Goal: Task Accomplishment & Management: Complete application form

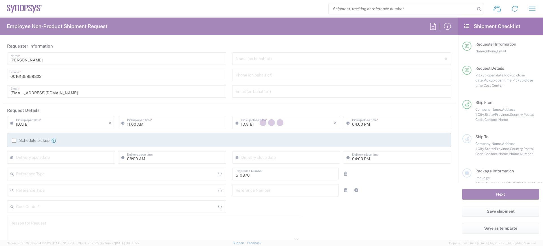
type input "Department"
type input "CA02, SG, Security IP, R&D 510876"
type input "[GEOGRAPHIC_DATA]"
type input "Delivered at Place"
type input "[GEOGRAPHIC_DATA]"
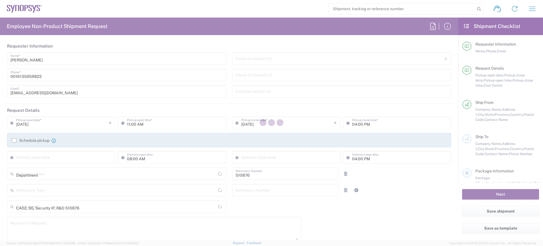
type input "[GEOGRAPHIC_DATA]"
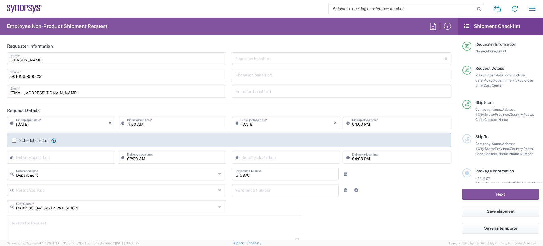
type input "[GEOGRAPHIC_DATA] CA14"
click at [238, 55] on input "text" at bounding box center [340, 58] width 209 height 10
paste input "[PERSON_NAME]"
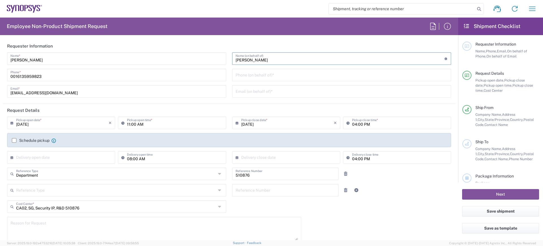
type input "[PERSON_NAME]"
click at [245, 74] on input "tel" at bounding box center [342, 75] width 212 height 10
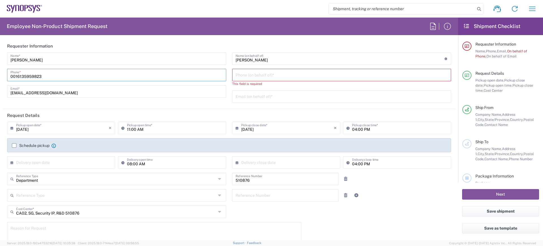
drag, startPoint x: 50, startPoint y: 75, endPoint x: 5, endPoint y: 74, distance: 44.4
click at [5, 74] on div "Janet Dewey Name * 0016135959823 Phone * jdewey@synopsys.com Email *" at bounding box center [116, 79] width 225 height 54
click at [255, 73] on input "tel" at bounding box center [342, 75] width 212 height 10
paste input "0016135959823"
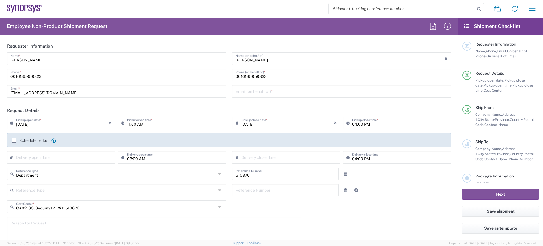
type input "0016135959823"
click at [246, 89] on input "text" at bounding box center [342, 91] width 212 height 10
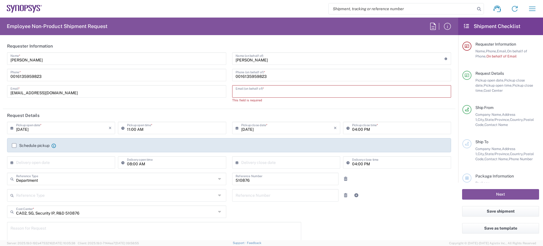
click at [240, 92] on input "text" at bounding box center [342, 91] width 212 height 10
paste input "sarangu@synopsys.com"
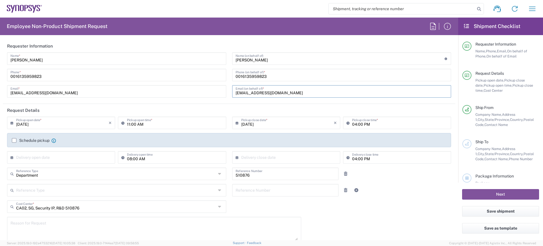
type input "sarangu@synopsys.com"
type input "12"
click at [260, 135] on div "09/15/2025 × Pickup open date * Cancel Apply Pickup open time * 09/15/2025 × Pi…" at bounding box center [229, 141] width 450 height 51
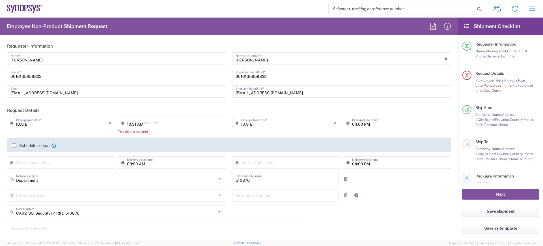
click at [146, 121] on input "10:31 AM" at bounding box center [175, 122] width 96 height 10
click at [132, 124] on input "12:31 AM" at bounding box center [175, 122] width 96 height 10
click at [134, 123] on input "12:00 AM" at bounding box center [175, 122] width 96 height 10
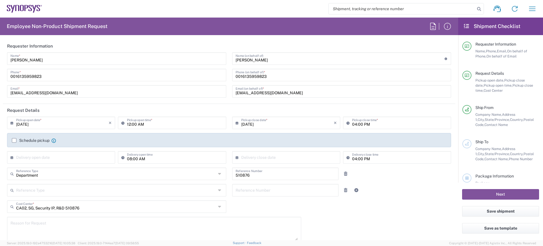
click at [146, 136] on div "09/15/2025 × Pickup open date * Cancel Apply 12:00 AM Pickup open time * 09/15/…" at bounding box center [229, 141] width 450 height 51
click at [132, 126] on input "12:00 AM" at bounding box center [175, 122] width 96 height 10
click at [131, 124] on input "11:00 AM" at bounding box center [175, 122] width 96 height 10
click at [139, 124] on input "11:30 AM" at bounding box center [175, 122] width 96 height 10
click at [131, 124] on input "11:30 AM" at bounding box center [175, 122] width 96 height 10
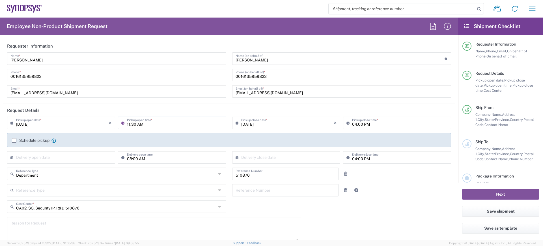
click at [131, 123] on input "11:30 AM" at bounding box center [175, 122] width 96 height 10
click at [127, 124] on input "11:00 AM" at bounding box center [175, 122] width 96 height 10
click at [139, 123] on input "12:00 AM" at bounding box center [175, 122] width 96 height 10
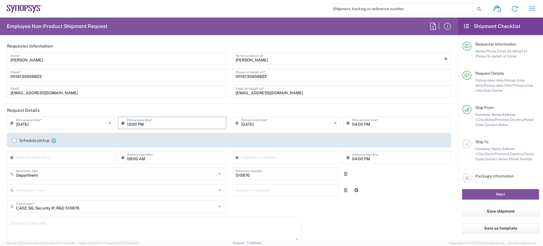
type input "12:00 PM"
click at [258, 122] on input "09/15/2025" at bounding box center [287, 122] width 92 height 10
click at [364, 123] on input "04:00 PM" at bounding box center [400, 122] width 96 height 10
click at [13, 140] on label "Schedule pickup" at bounding box center [31, 140] width 38 height 5
click at [14, 140] on input "Schedule pickup" at bounding box center [14, 140] width 0 height 0
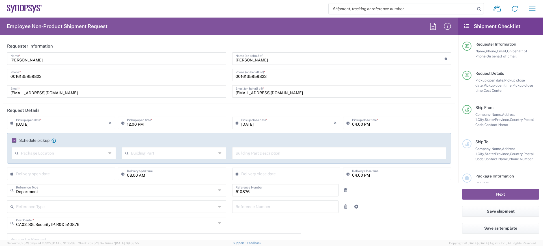
click at [150, 140] on agx-checkbox-control "Schedule pickup When scheduling a pickup please be sure to meet the following c…" at bounding box center [229, 140] width 434 height 5
click at [354, 124] on input "04:00 PM" at bounding box center [400, 122] width 96 height 10
click at [353, 123] on input "04:00 PM" at bounding box center [400, 122] width 96 height 10
type input "05:00 PM"
click at [132, 123] on input "12:00 PM" at bounding box center [175, 122] width 96 height 10
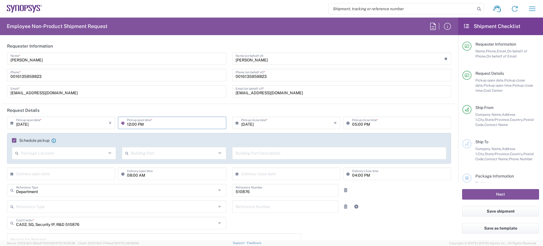
click at [133, 125] on input "12:00 PM" at bounding box center [175, 122] width 96 height 10
type input "12:30 PM"
click at [38, 153] on input "text" at bounding box center [63, 153] width 85 height 10
click at [23, 165] on span "Front" at bounding box center [63, 165] width 102 height 9
type input "Front"
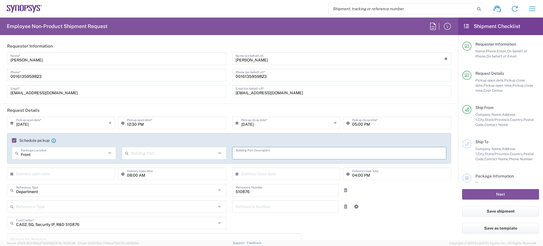
click at [239, 153] on input "text" at bounding box center [340, 153] width 208 height 10
type input "4th floor lobby"
click at [37, 173] on input "text" at bounding box center [62, 173] width 92 height 10
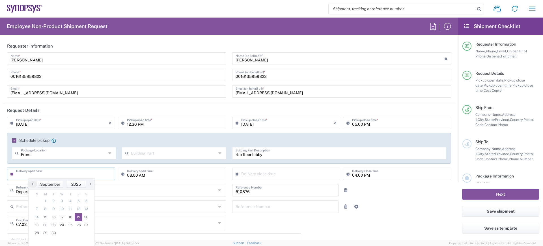
click at [77, 217] on span "19" at bounding box center [79, 217] width 8 height 8
type input "09/19/2025"
click at [130, 175] on input "08:00 AM" at bounding box center [175, 173] width 96 height 10
type input "09:00 AM"
click at [267, 173] on input "text" at bounding box center [287, 173] width 92 height 10
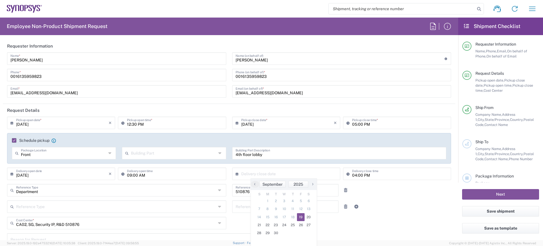
click at [301, 217] on span "19" at bounding box center [301, 217] width 8 height 8
type input "09/19/2025"
click at [316, 191] on input "510876" at bounding box center [286, 190] width 100 height 10
click at [405, 221] on div "09/15/2025 × Pickup open date * Cancel Apply 12:30 PM Pickup open time * 09/15/…" at bounding box center [229, 210] width 450 height 189
drag, startPoint x: 248, startPoint y: 189, endPoint x: 208, endPoint y: 193, distance: 40.0
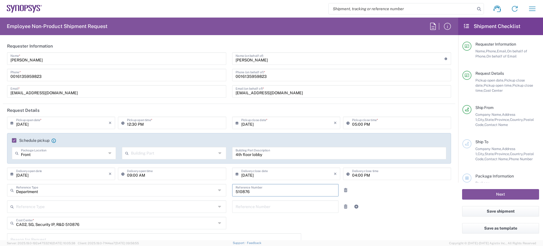
click at [208, 193] on div "Department Reference Type Department Customer Ref Invoice Number Purchase Order…" at bounding box center [229, 192] width 450 height 16
paste input "510461"
click at [232, 190] on div "510461 Reference Number" at bounding box center [285, 190] width 107 height 12
click at [236, 192] on input "510461" at bounding box center [286, 190] width 100 height 10
type input "510461"
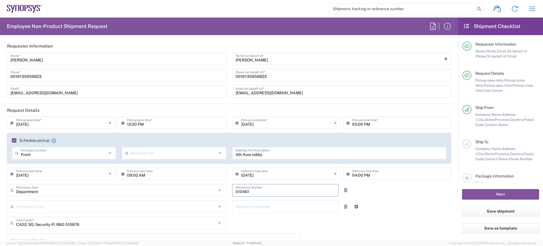
click at [433, 199] on div "Department Reference Type Department Customer Ref Invoice Number Purchase Order…" at bounding box center [229, 192] width 450 height 16
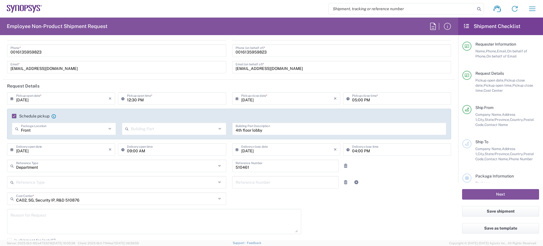
scroll to position [35, 0]
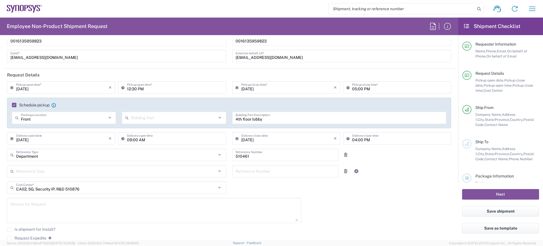
click at [214, 187] on div "CA02, SG, Security IP, R&D 510876 Cost Center *" at bounding box center [116, 187] width 219 height 12
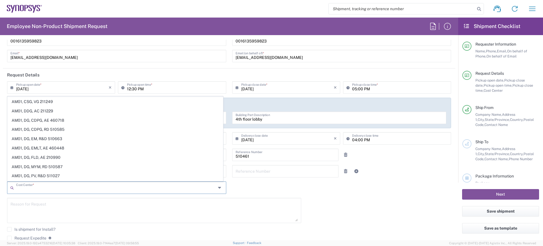
scroll to position [0, 0]
click at [22, 187] on input "text" at bounding box center [116, 187] width 200 height 10
type input "510876"
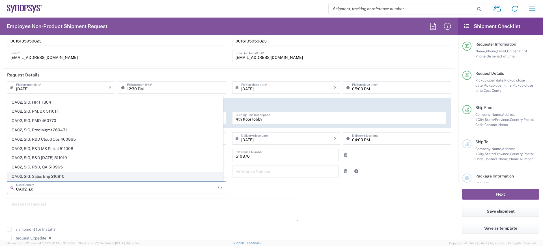
scroll to position [110, 0]
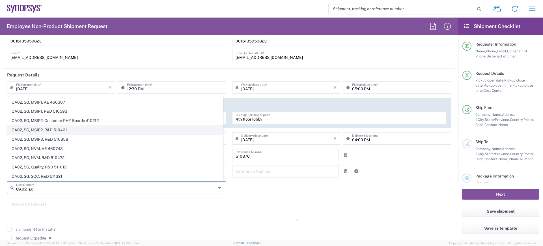
type input "CA02, sg"
click at [46, 128] on span "CA02, SG, MSIP2, R&D 510461" at bounding box center [115, 130] width 215 height 9
type input "510461"
type input "CA02, SG, MSIP2, R&D 510461"
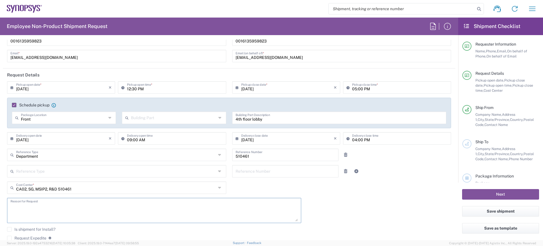
click at [13, 204] on textarea at bounding box center [153, 210] width 287 height 22
type textarea "B"
click at [355, 205] on div "09/15/2025 × Pickup open date * Cancel Apply 12:30 PM Pickup open time * 09/15/…" at bounding box center [229, 175] width 450 height 189
click at [29, 206] on textarea "Technical book" at bounding box center [153, 210] width 287 height 22
type textarea "Technical engineering book"
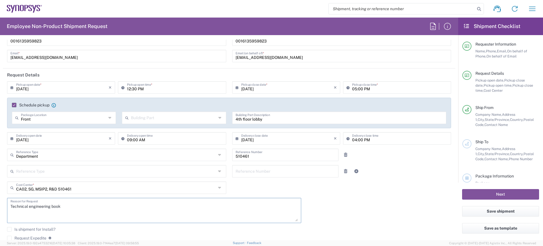
click at [375, 216] on div "09/15/2025 × Pickup open date * Cancel Apply 12:30 PM Pickup open time * 09/15/…" at bounding box center [229, 175] width 450 height 189
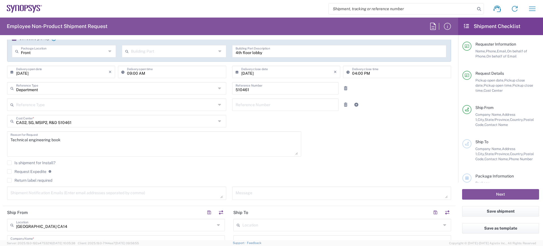
scroll to position [106, 0]
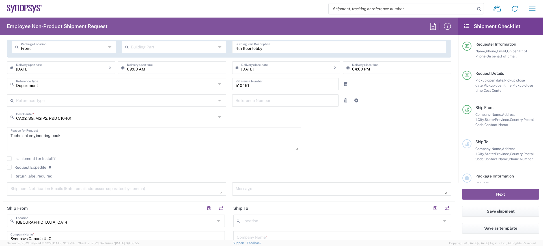
click at [38, 188] on textarea at bounding box center [116, 189] width 212 height 10
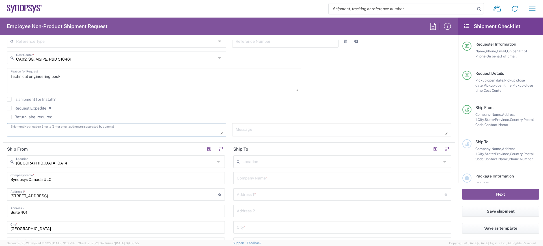
scroll to position [177, 0]
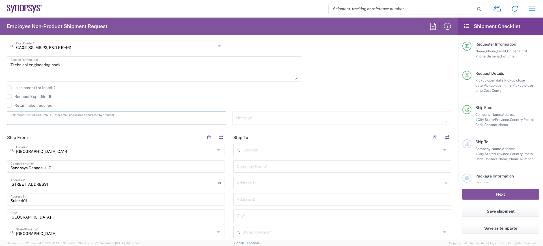
click at [260, 100] on div "Request Expedite If expedite is checked you will be unable to rate and book thi…" at bounding box center [229, 98] width 444 height 9
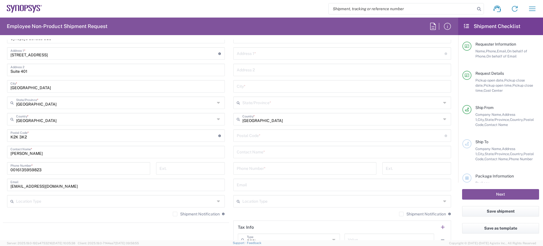
scroll to position [318, 0]
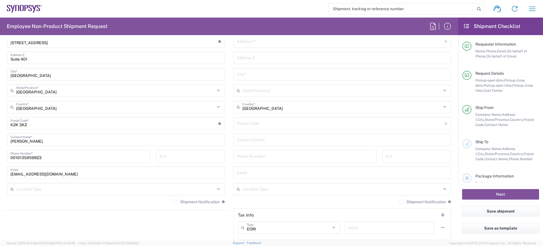
click at [173, 202] on label "Shipment Notification" at bounding box center [196, 201] width 47 height 5
click at [175, 202] on input "Shipment Notification" at bounding box center [175, 202] width 0 height 0
click at [399, 203] on label "Shipment Notification" at bounding box center [422, 201] width 47 height 5
click at [401, 202] on input "Shipment Notification" at bounding box center [401, 202] width 0 height 0
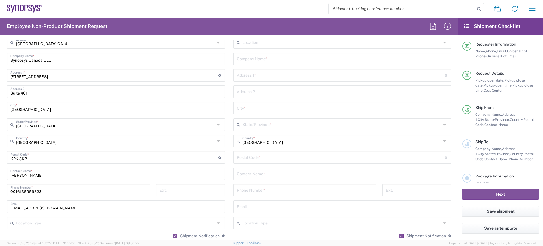
scroll to position [177, 0]
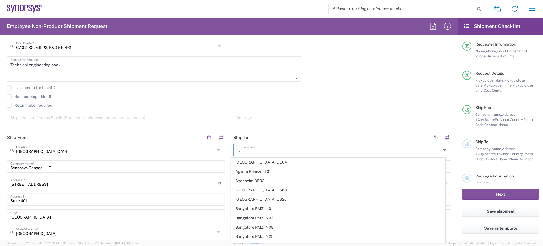
click at [251, 148] on input "text" at bounding box center [341, 149] width 199 height 10
click at [353, 72] on div "09/15/2025 × Pickup open date * Cancel Apply 12:30 PM Pickup open time * 09/15/…" at bounding box center [229, 34] width 450 height 189
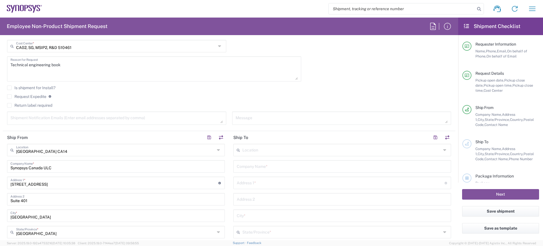
click at [245, 162] on input "text" at bounding box center [342, 166] width 211 height 10
type input "Synopsys"
click at [255, 184] on input "text" at bounding box center [341, 182] width 208 height 10
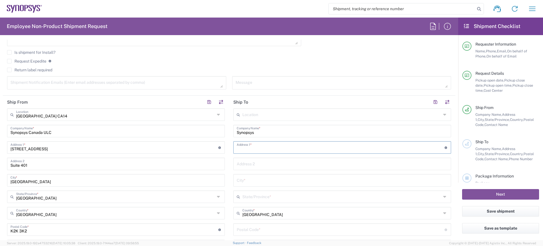
scroll to position [247, 0]
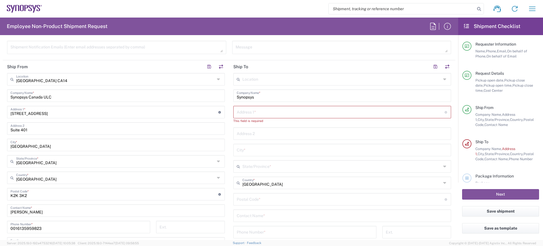
click at [241, 112] on input "text" at bounding box center [341, 112] width 208 height 10
paste input "4067 32 Ave NW"
type input "4067 32 Ave NW"
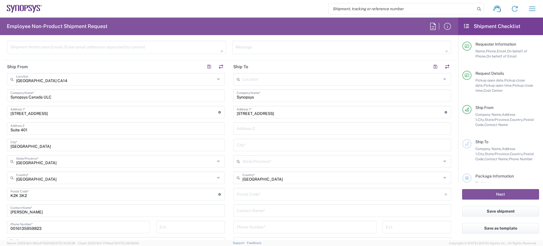
click at [242, 144] on input "text" at bounding box center [342, 144] width 211 height 10
paste input "Calgary"
type input "Calgary"
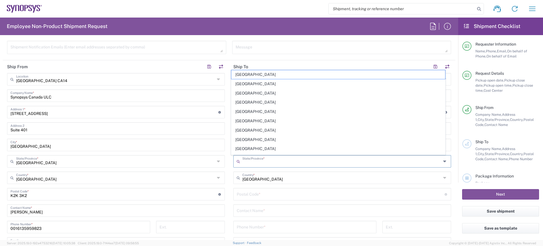
click at [275, 159] on input "text" at bounding box center [341, 161] width 199 height 10
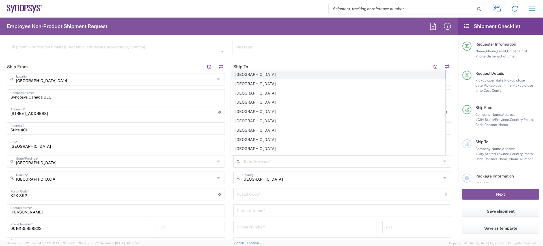
click at [242, 72] on span "Alberta" at bounding box center [338, 74] width 214 height 9
type input "Alberta"
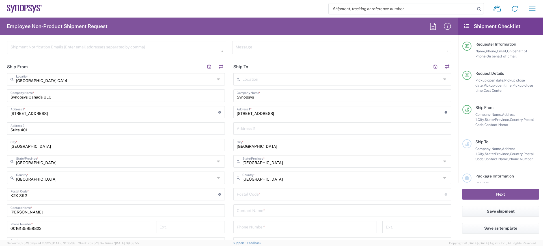
click at [254, 194] on input "undefined" at bounding box center [341, 194] width 208 height 10
click at [240, 193] on input "undefined" at bounding box center [341, 194] width 208 height 10
paste input "T3B 6G6"
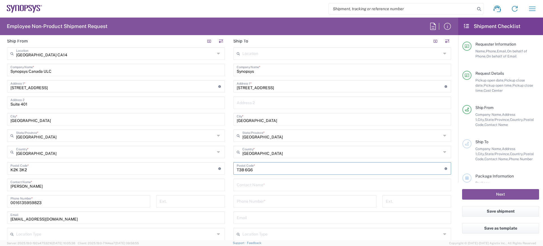
scroll to position [318, 0]
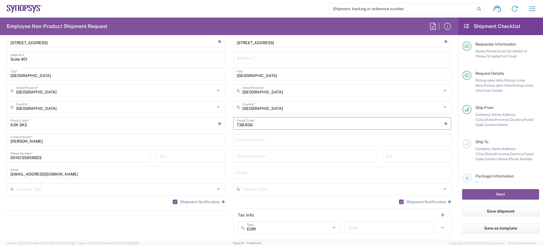
type input "T3B 6G6"
click at [254, 140] on input "text" at bounding box center [342, 139] width 211 height 10
drag, startPoint x: 241, startPoint y: 135, endPoint x: 244, endPoint y: 138, distance: 4.4
click at [241, 135] on input "text" at bounding box center [342, 139] width 211 height 10
paste input "Bryan Kwan"
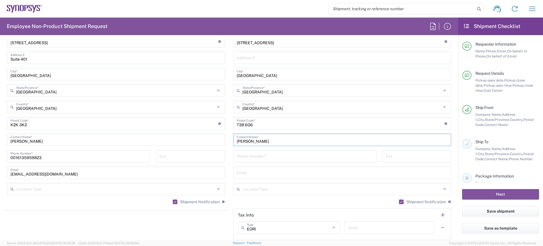
type input "Bryan Kwan"
click at [245, 155] on input "tel" at bounding box center [305, 156] width 136 height 10
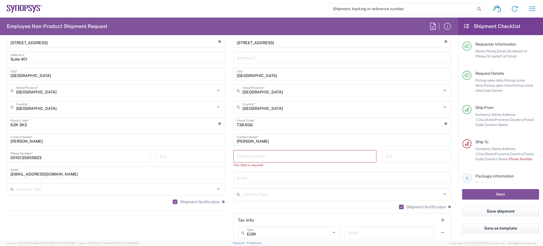
click at [242, 150] on div "Phone Number *" at bounding box center [304, 156] width 143 height 12
click at [248, 155] on input "tel" at bounding box center [305, 156] width 136 height 10
paste input "403 715 3950"
type input "403 715 3950"
click at [302, 170] on input "text" at bounding box center [342, 172] width 211 height 10
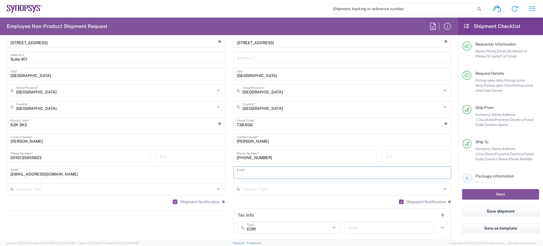
click at [250, 172] on input "text" at bounding box center [342, 172] width 211 height 10
paste input "bryank@synopsys.com"
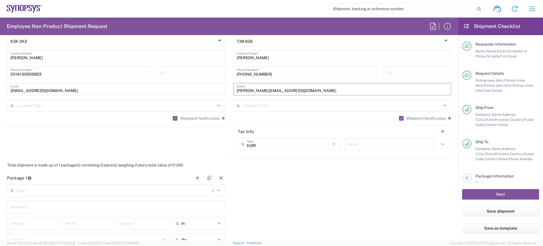
scroll to position [424, 0]
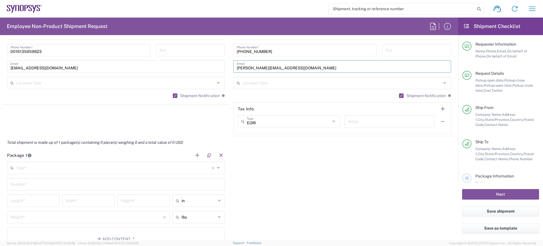
type input "bryank@synopsys.com"
click at [251, 83] on input "text" at bounding box center [341, 82] width 199 height 10
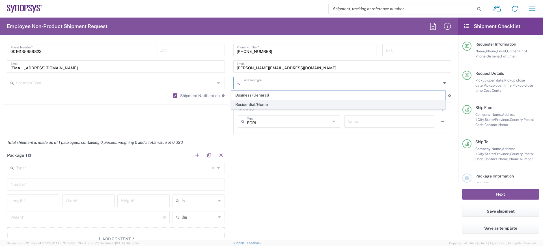
click at [251, 105] on span "Residential/Home" at bounding box center [338, 104] width 214 height 9
type input "Residential/Home"
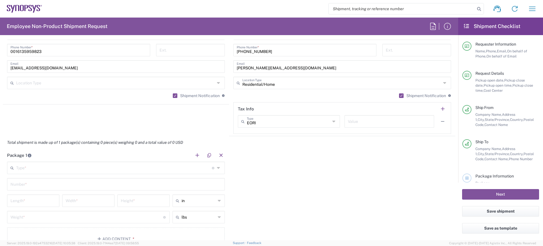
click at [308, 162] on div "Package 1 Type * Material used to package goods Bale(s) Basket(s) Bolt(s) Bottl…" at bounding box center [229, 202] width 452 height 106
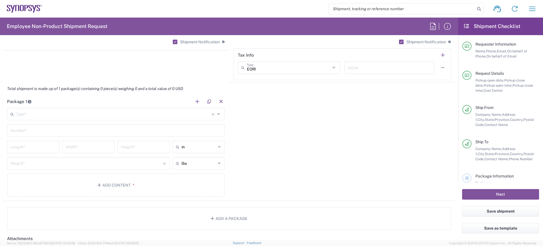
scroll to position [495, 0]
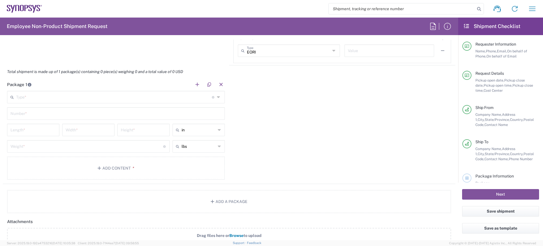
click at [29, 97] on input "text" at bounding box center [114, 97] width 196 height 10
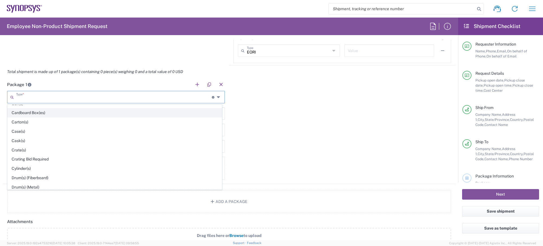
click at [33, 114] on span "Cardboard Box(es)" at bounding box center [115, 112] width 214 height 9
type input "Cardboard Box(es)"
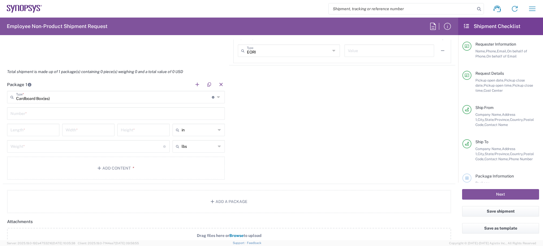
click at [30, 111] on input "text" at bounding box center [115, 113] width 211 height 10
type input "1"
click at [31, 129] on input "number" at bounding box center [33, 129] width 46 height 10
type input "11"
type input "9"
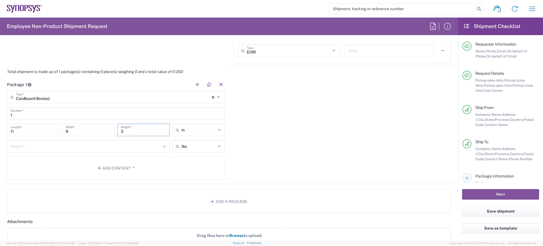
type input "3"
click at [23, 147] on input "number" at bounding box center [86, 146] width 153 height 10
type input "5"
click at [26, 163] on button "Add Content *" at bounding box center [116, 167] width 218 height 23
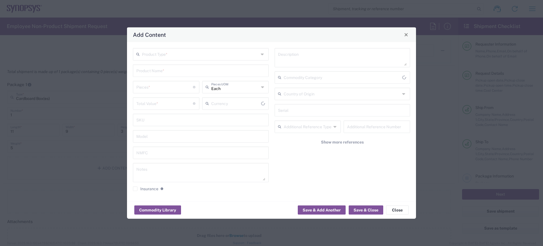
type input "US Dollar"
click at [156, 56] on input "text" at bounding box center [200, 54] width 117 height 10
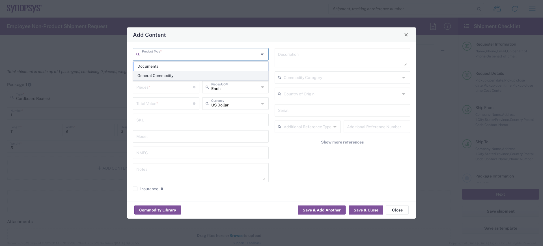
click at [154, 75] on span "General Commodity" at bounding box center [200, 75] width 135 height 9
type input "General Commodity"
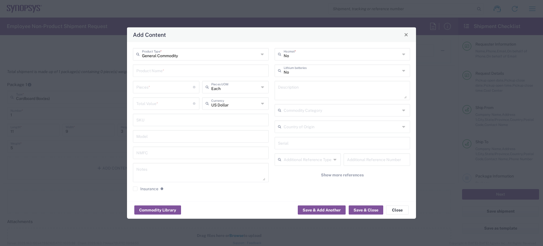
click at [152, 72] on input "text" at bounding box center [200, 70] width 129 height 10
type input "Technical Engineering Book"
click at [145, 86] on input "number" at bounding box center [164, 86] width 57 height 10
type input "1"
click at [146, 105] on input "number" at bounding box center [164, 103] width 57 height 10
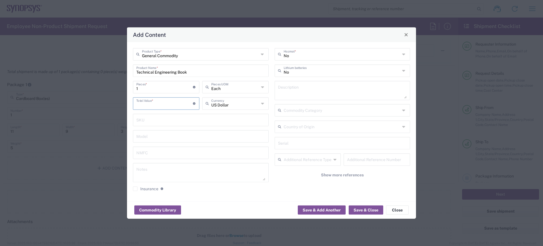
click at [262, 102] on icon at bounding box center [263, 103] width 4 height 9
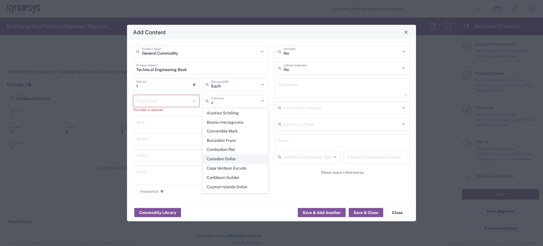
click at [220, 157] on span "Canadian Dollar" at bounding box center [235, 158] width 65 height 9
type input "Canadian Dollar"
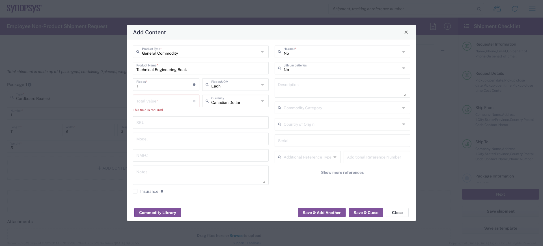
click at [147, 100] on input "number" at bounding box center [164, 100] width 57 height 10
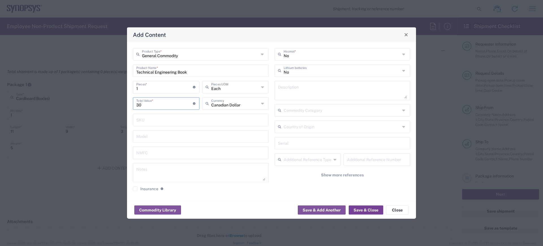
type input "30"
click at [363, 209] on button "Save & Close" at bounding box center [366, 209] width 34 height 9
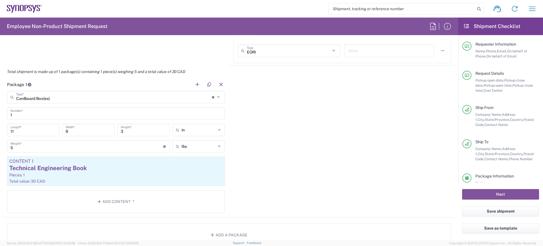
click at [284, 173] on div "Package 1 Cardboard Box(es) Type * Material used to package goods Bale(s) Baske…" at bounding box center [229, 147] width 452 height 139
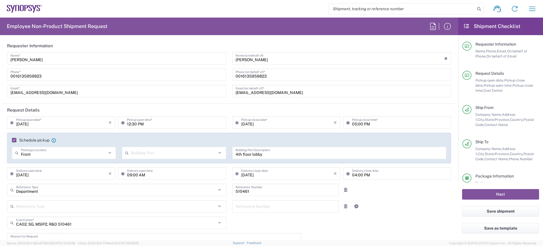
scroll to position [0, 0]
click at [130, 121] on input "12:30 PM" at bounding box center [175, 122] width 96 height 10
click at [130, 124] on input "1:30 PM" at bounding box center [175, 122] width 96 height 10
type input "01:00 PM"
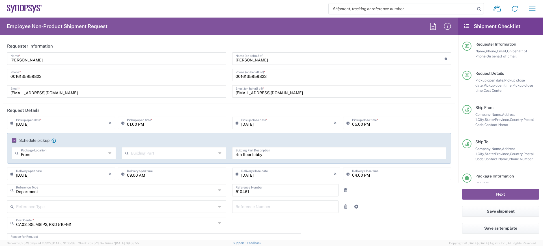
click at [428, 210] on div "Reference Type Customer Ref Department Invoice Number Purchase Order RMA Refere…" at bounding box center [229, 208] width 450 height 16
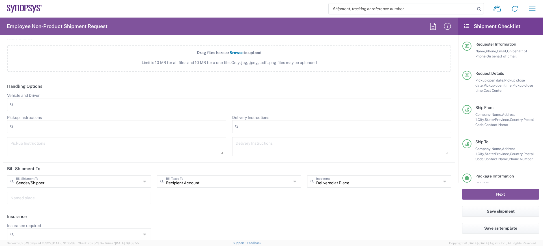
scroll to position [718, 0]
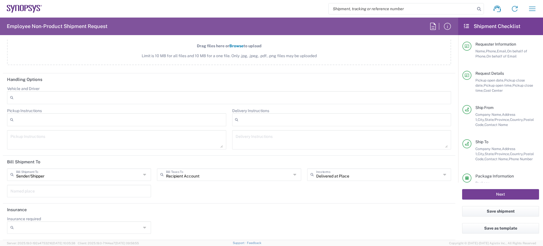
click at [489, 194] on button "Next" at bounding box center [500, 194] width 77 height 10
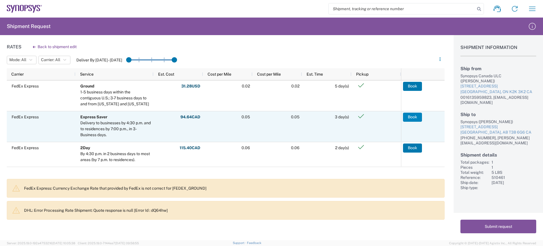
click at [411, 116] on button "Book" at bounding box center [412, 117] width 19 height 9
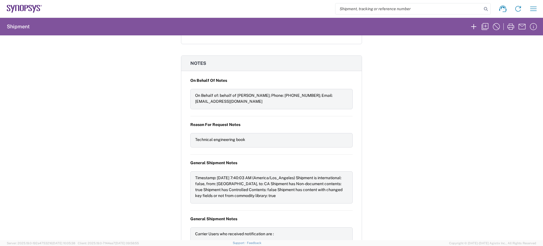
scroll to position [707, 0]
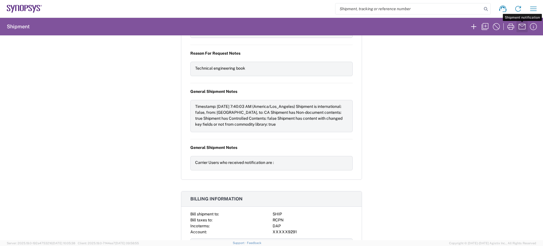
click at [521, 26] on icon "button" at bounding box center [522, 26] width 7 height 5
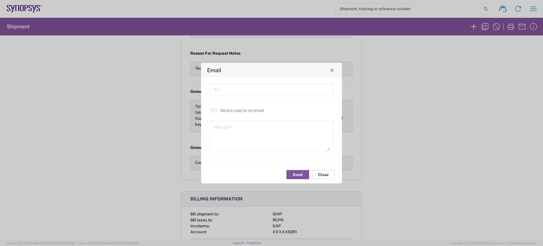
click at [323, 174] on button "Close" at bounding box center [323, 174] width 23 height 9
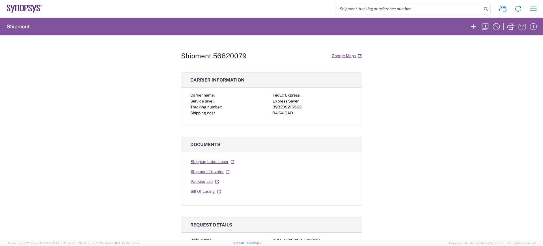
scroll to position [0, 0]
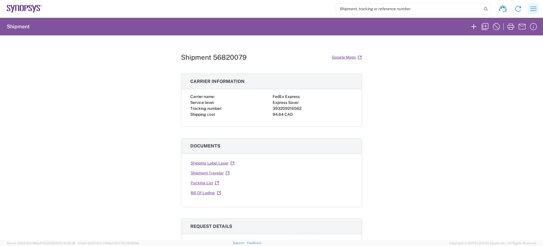
click at [532, 7] on icon "button" at bounding box center [533, 8] width 9 height 9
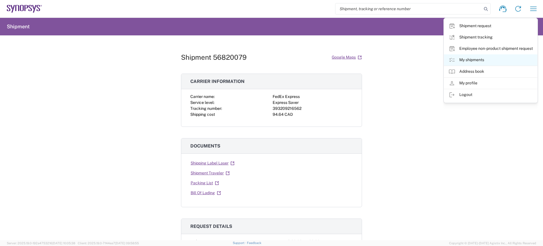
click at [468, 60] on link "My shipments" at bounding box center [490, 59] width 93 height 11
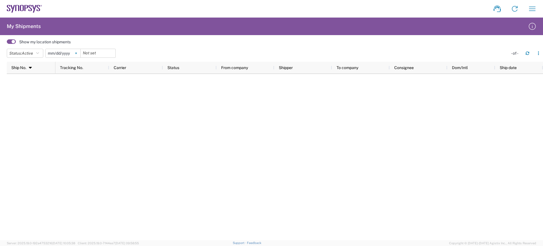
click at [77, 53] on icon at bounding box center [76, 53] width 2 height 2
click at [533, 26] on icon "button" at bounding box center [532, 26] width 9 height 9
click at [533, 10] on icon "button" at bounding box center [532, 8] width 9 height 9
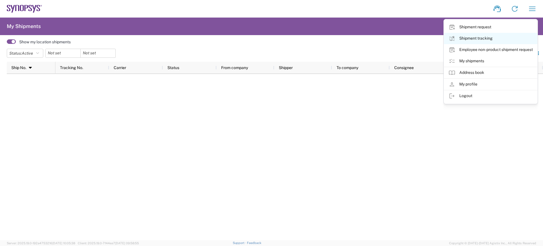
click at [470, 38] on link "Shipment tracking" at bounding box center [490, 38] width 93 height 11
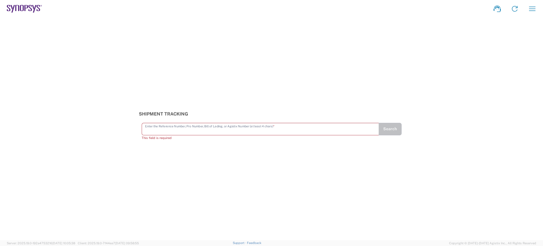
paste input "56820079"
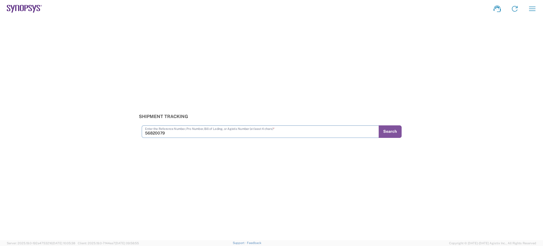
type input "56820079"
